Goal: Navigation & Orientation: Find specific page/section

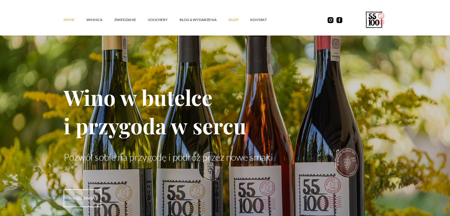
click at [238, 19] on link "SKLEP" at bounding box center [239, 20] width 22 height 18
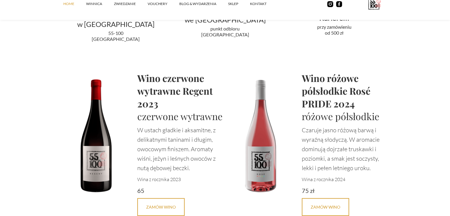
scroll to position [1243, 0]
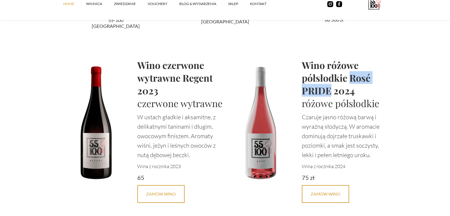
drag, startPoint x: 351, startPoint y: 77, endPoint x: 330, endPoint y: 90, distance: 24.1
click at [330, 90] on h1 "Wino różowe półsłodkie Rosé PRIDE 2024" at bounding box center [346, 78] width 88 height 38
click at [407, 92] on section "Karta win Kolejny rocznik [DATE] Najlepszym sposobem na poznanie świata wina je…" at bounding box center [225, 125] width 450 height 762
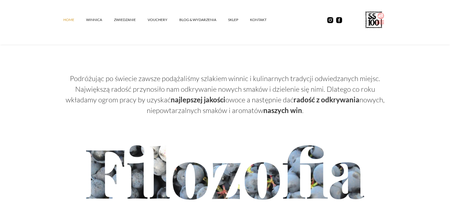
scroll to position [1864, 0]
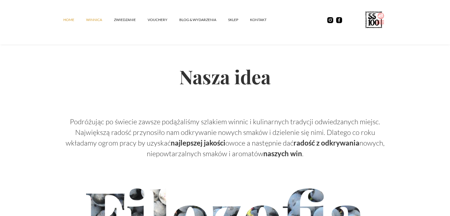
click at [96, 18] on link "winnica" at bounding box center [100, 20] width 28 height 18
